Goal: Task Accomplishment & Management: Use online tool/utility

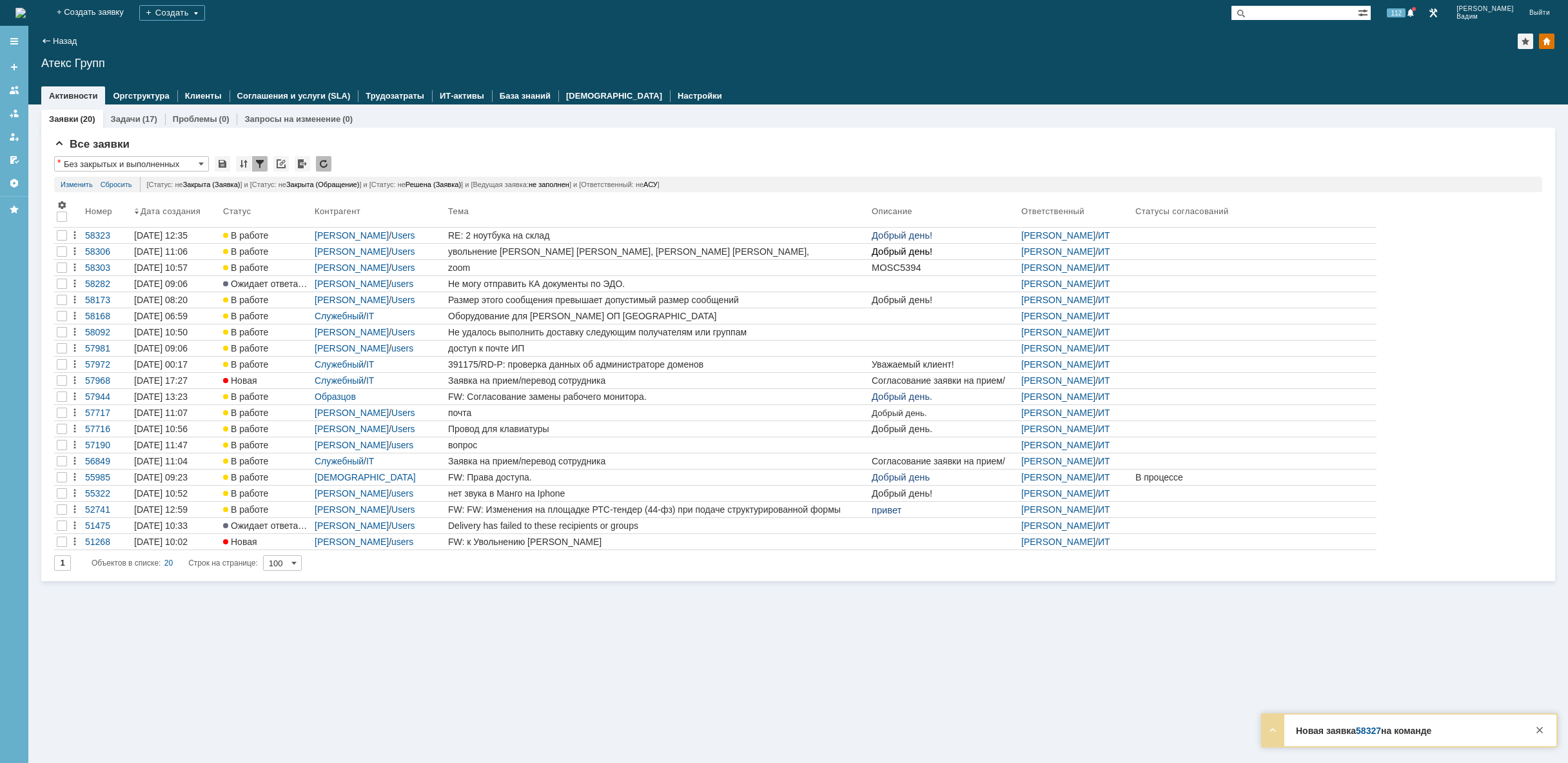
click at [26, 15] on img at bounding box center [20, 12] width 10 height 10
click at [26, 10] on img at bounding box center [20, 12] width 10 height 10
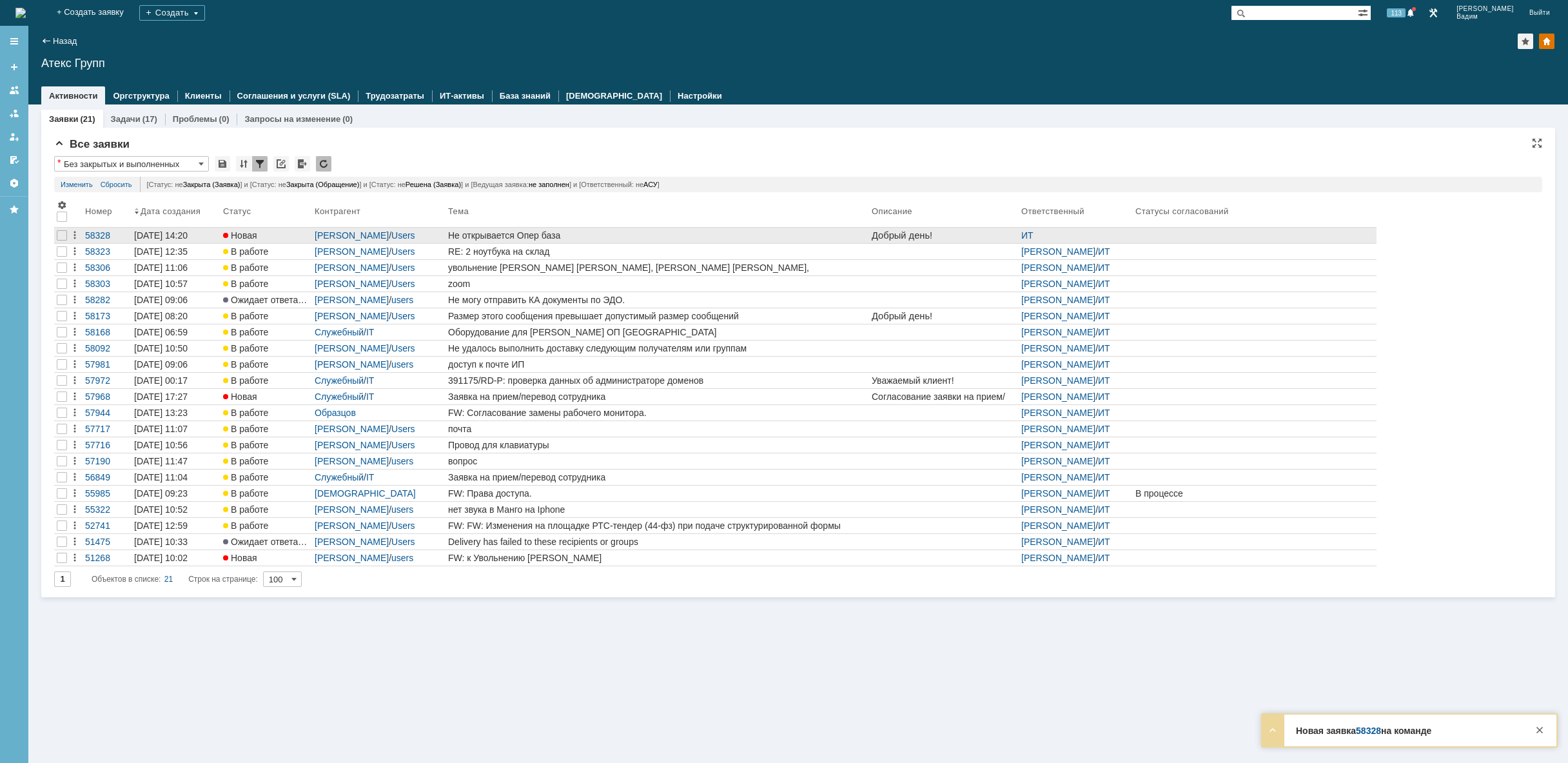
click at [605, 234] on div "Не открывается Опер база" at bounding box center [657, 235] width 418 height 10
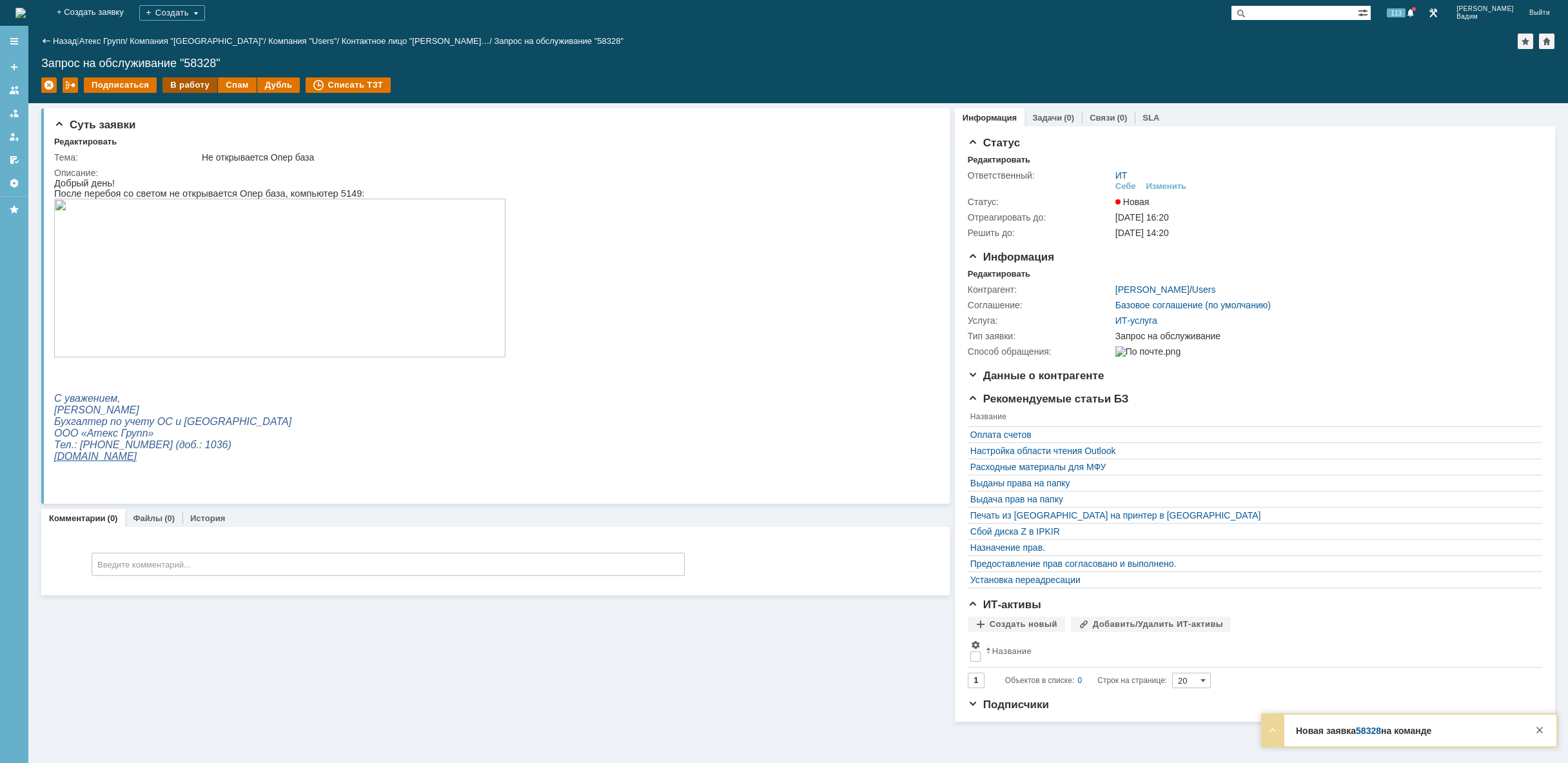
click at [169, 83] on div "В работу" at bounding box center [189, 85] width 55 height 15
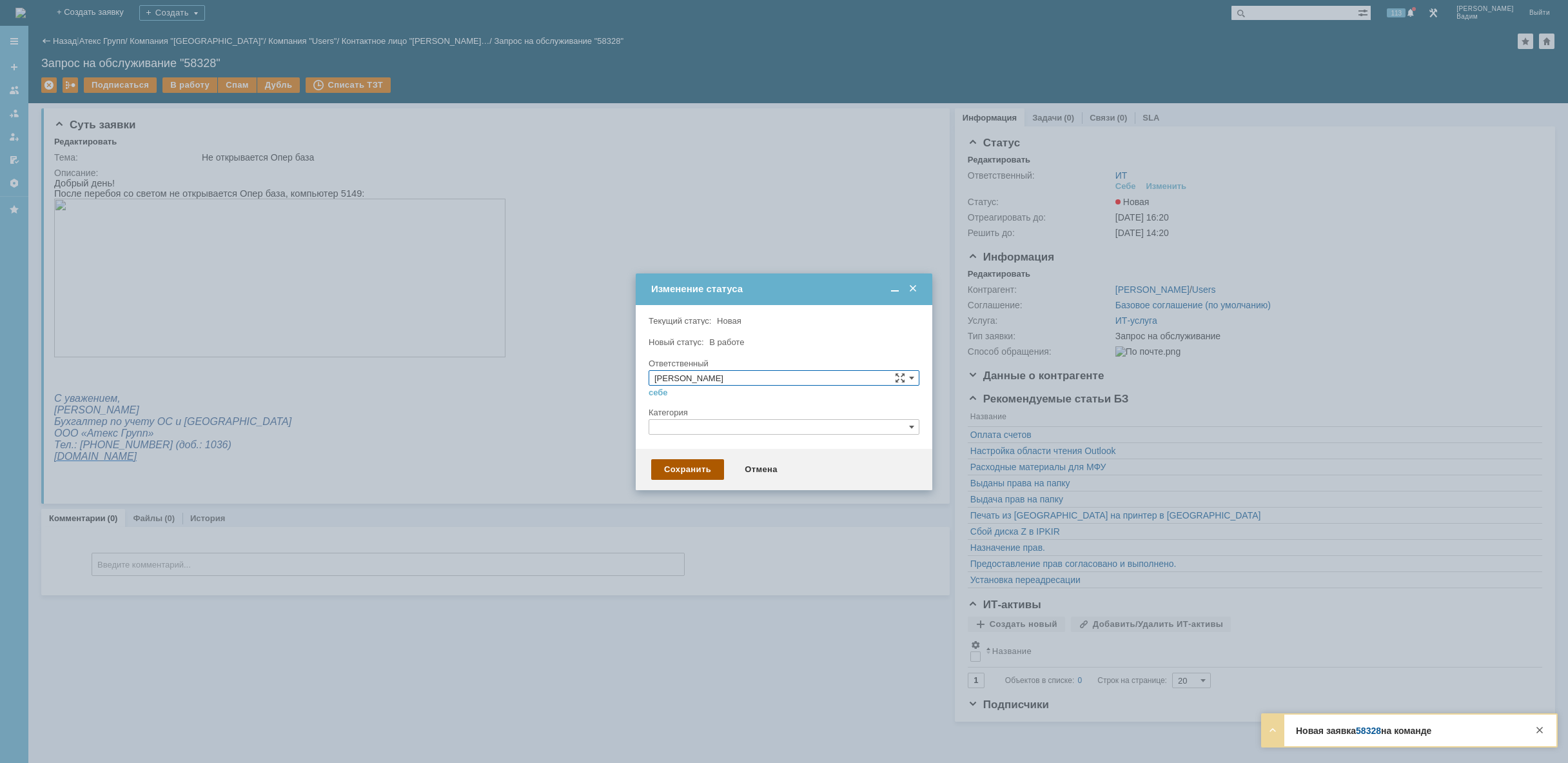
click at [693, 464] on div "Сохранить" at bounding box center [687, 469] width 73 height 21
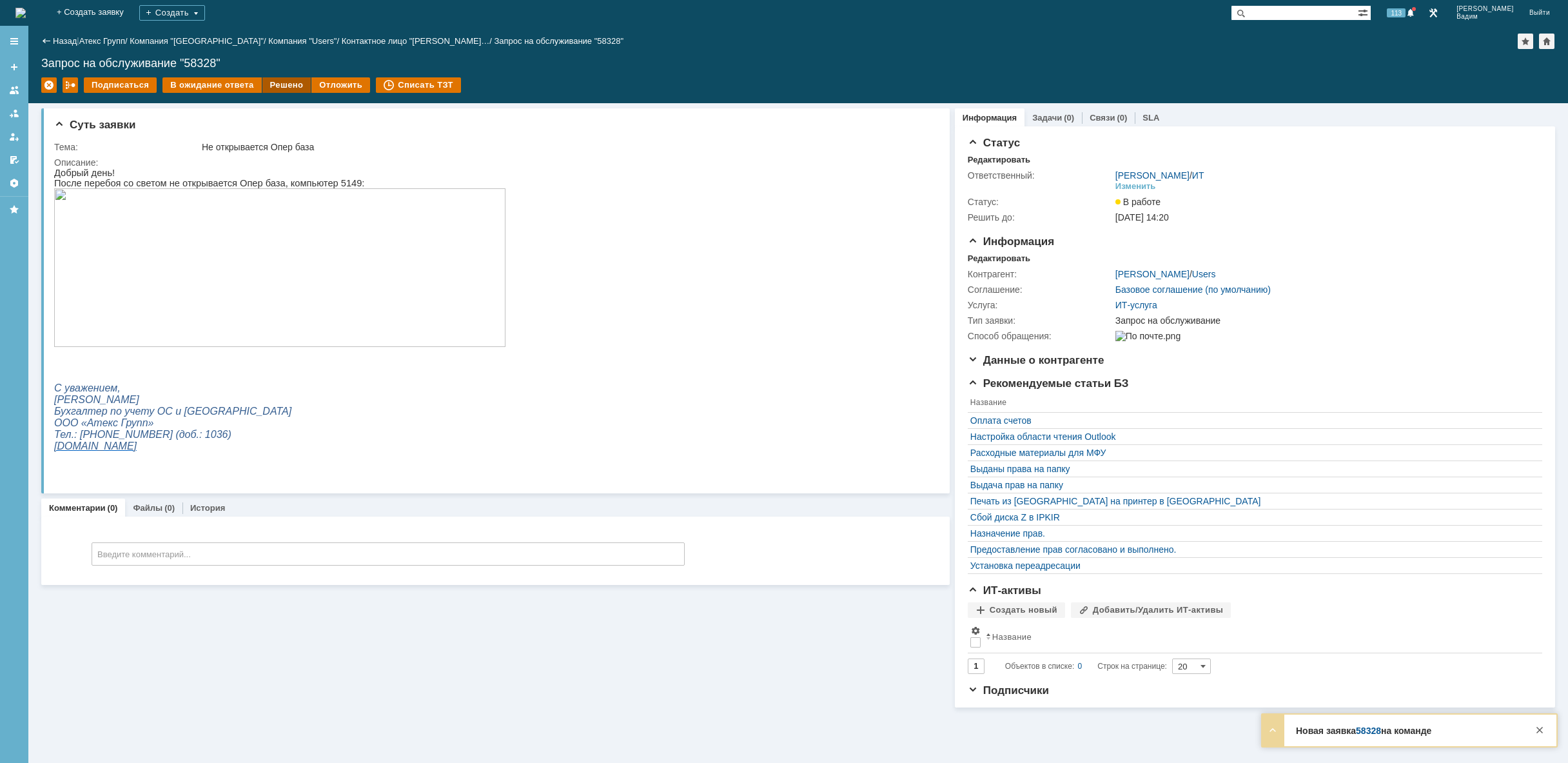
click at [271, 88] on div "Решено" at bounding box center [286, 85] width 49 height 15
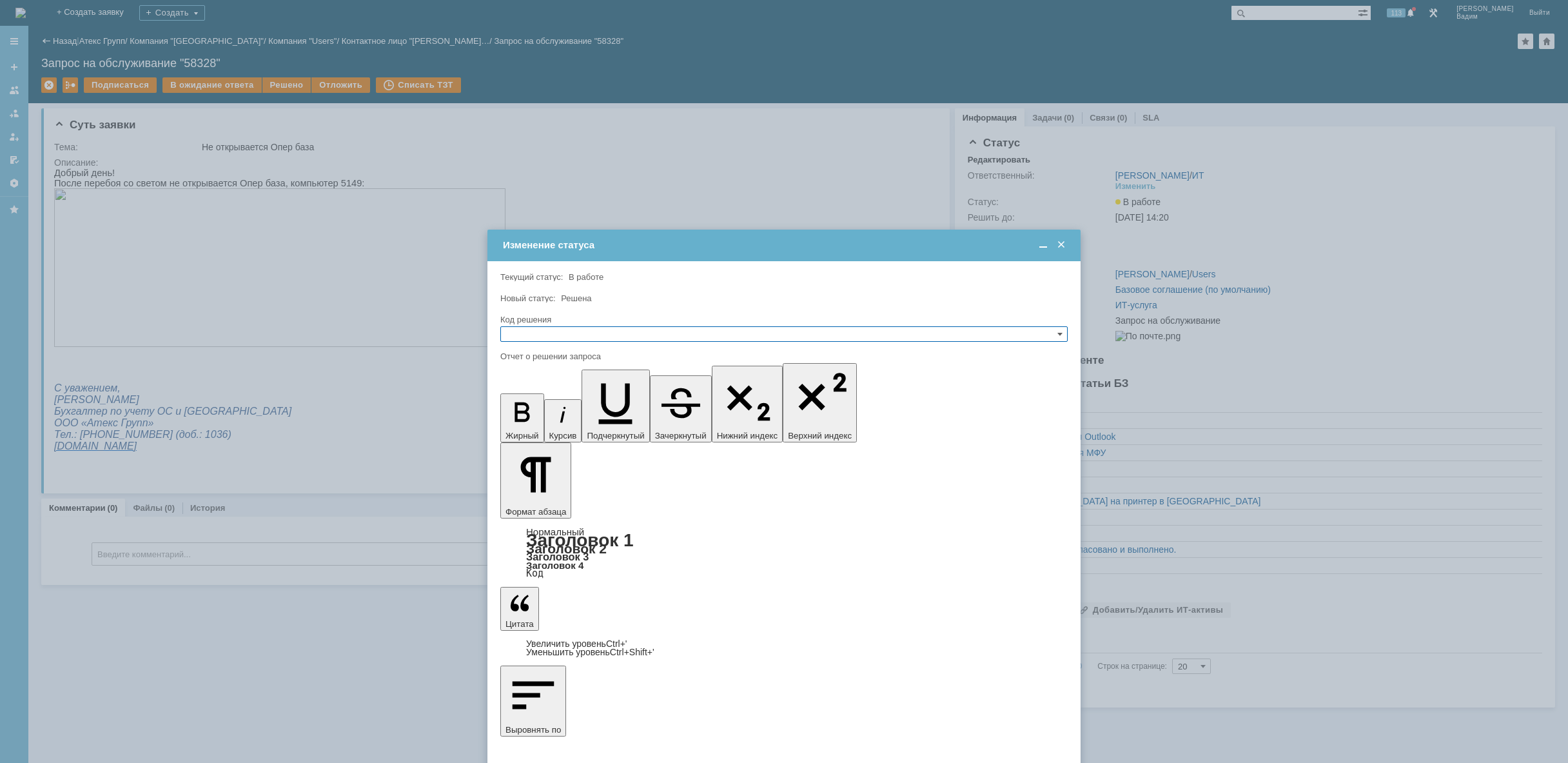
click at [591, 336] on input "text" at bounding box center [784, 334] width 568 height 15
click at [575, 395] on span "Решено" at bounding box center [784, 395] width 556 height 10
type input "Решено"
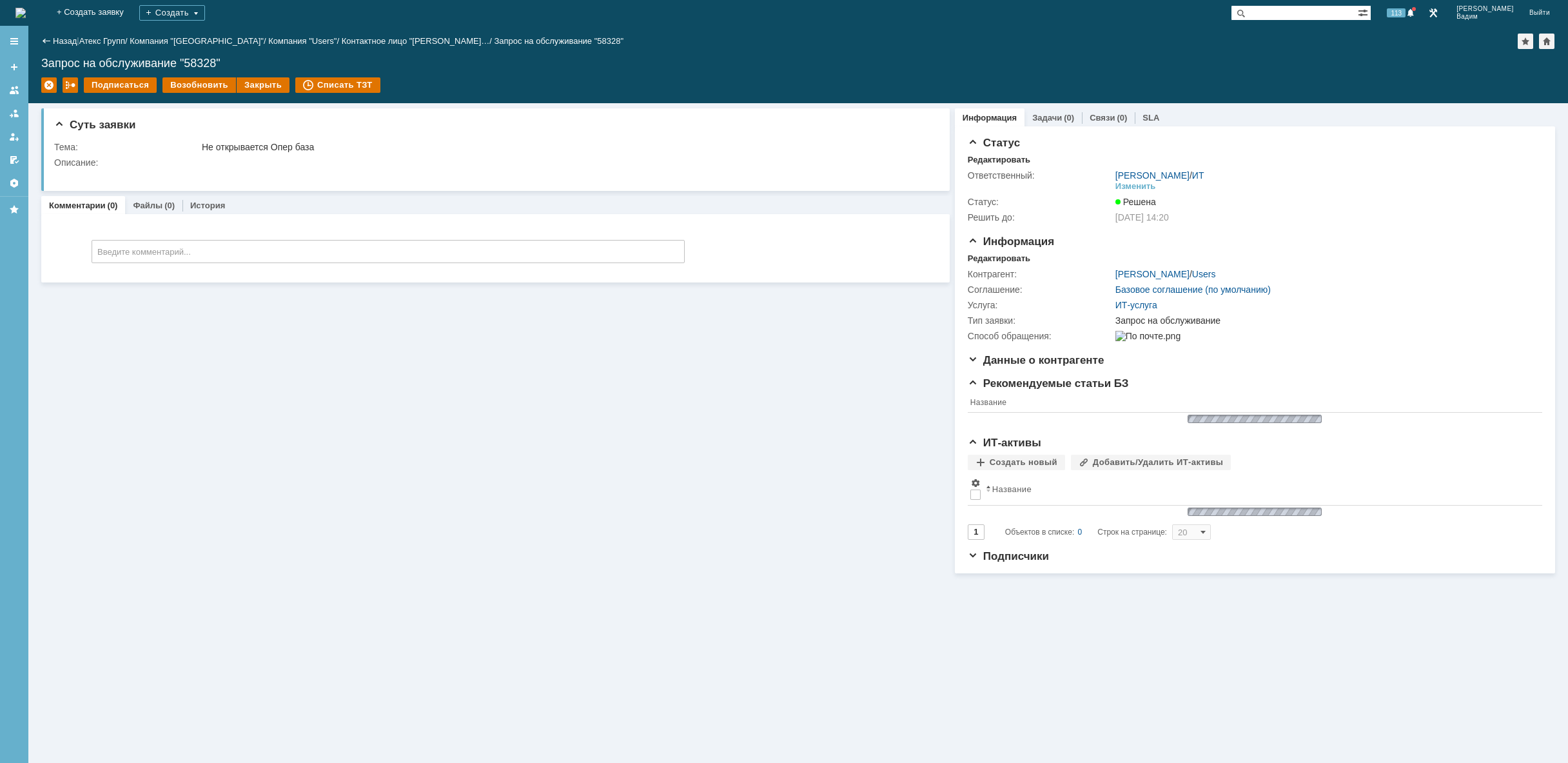
click at [26, 11] on img at bounding box center [20, 12] width 10 height 10
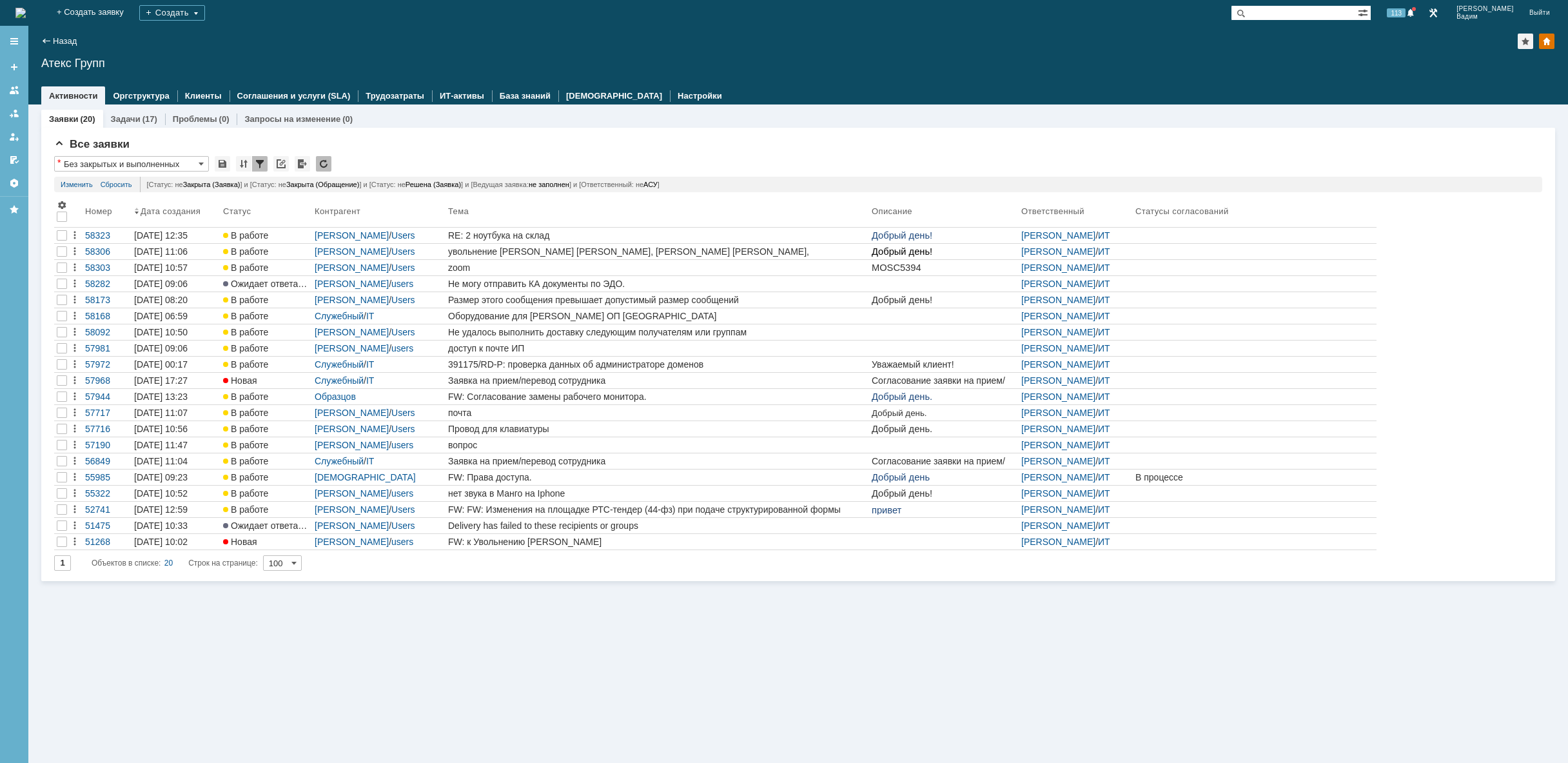
click at [26, 14] on img at bounding box center [20, 12] width 10 height 10
